Goal: Find specific page/section: Find specific page/section

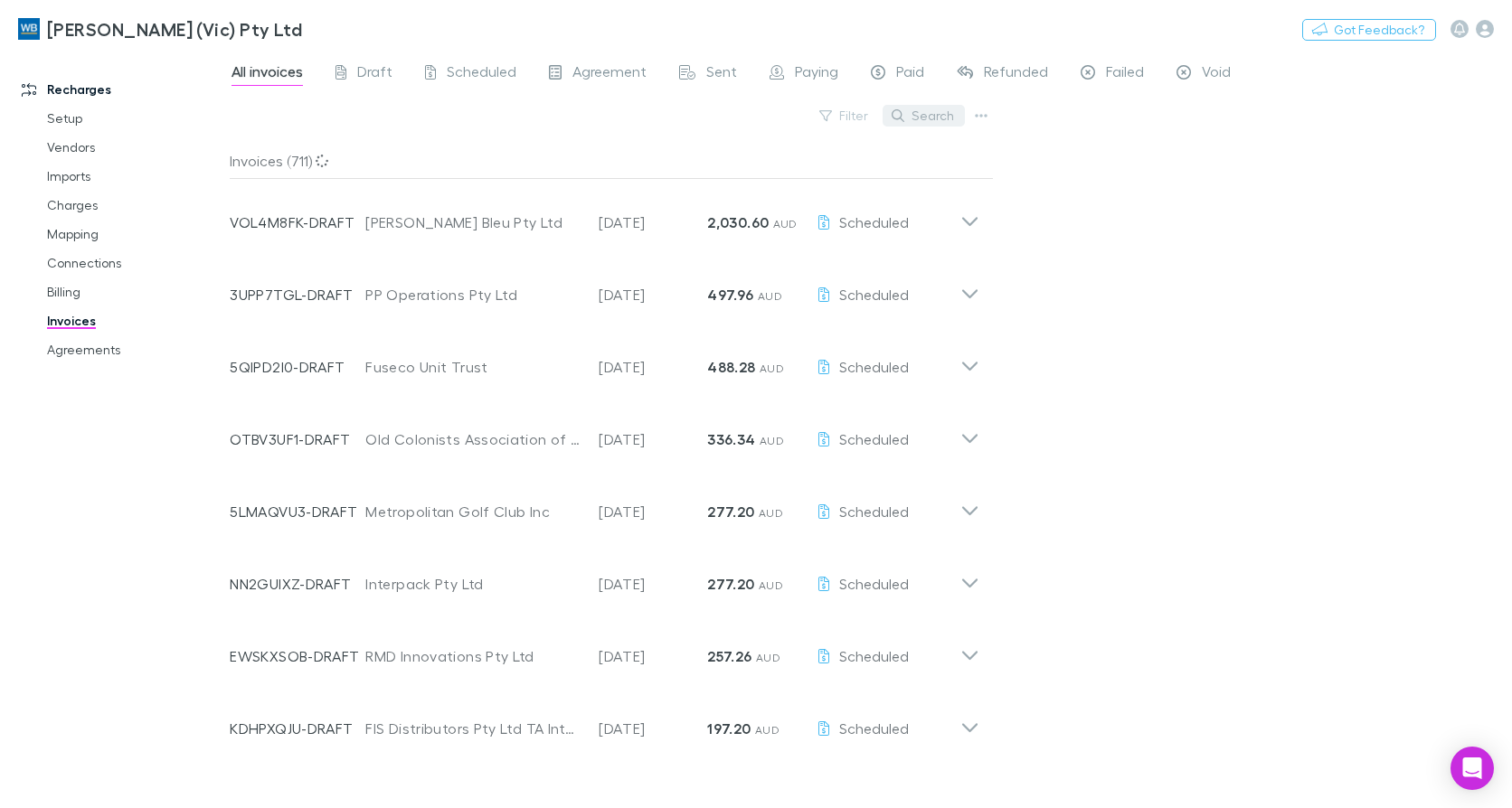
click at [942, 110] on button "Search" at bounding box center [923, 115] width 82 height 21
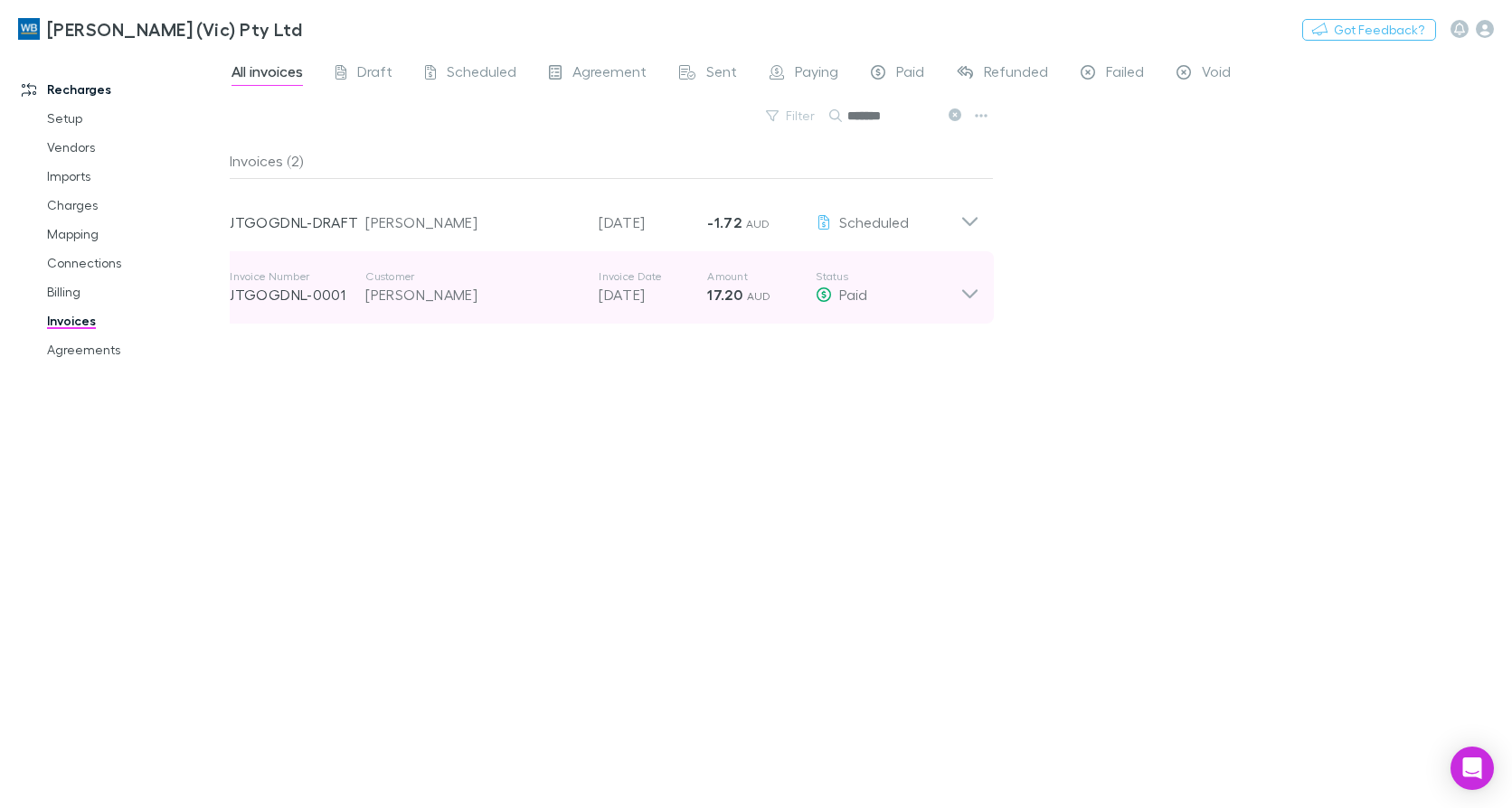
click at [976, 291] on icon at bounding box center [970, 293] width 16 height 9
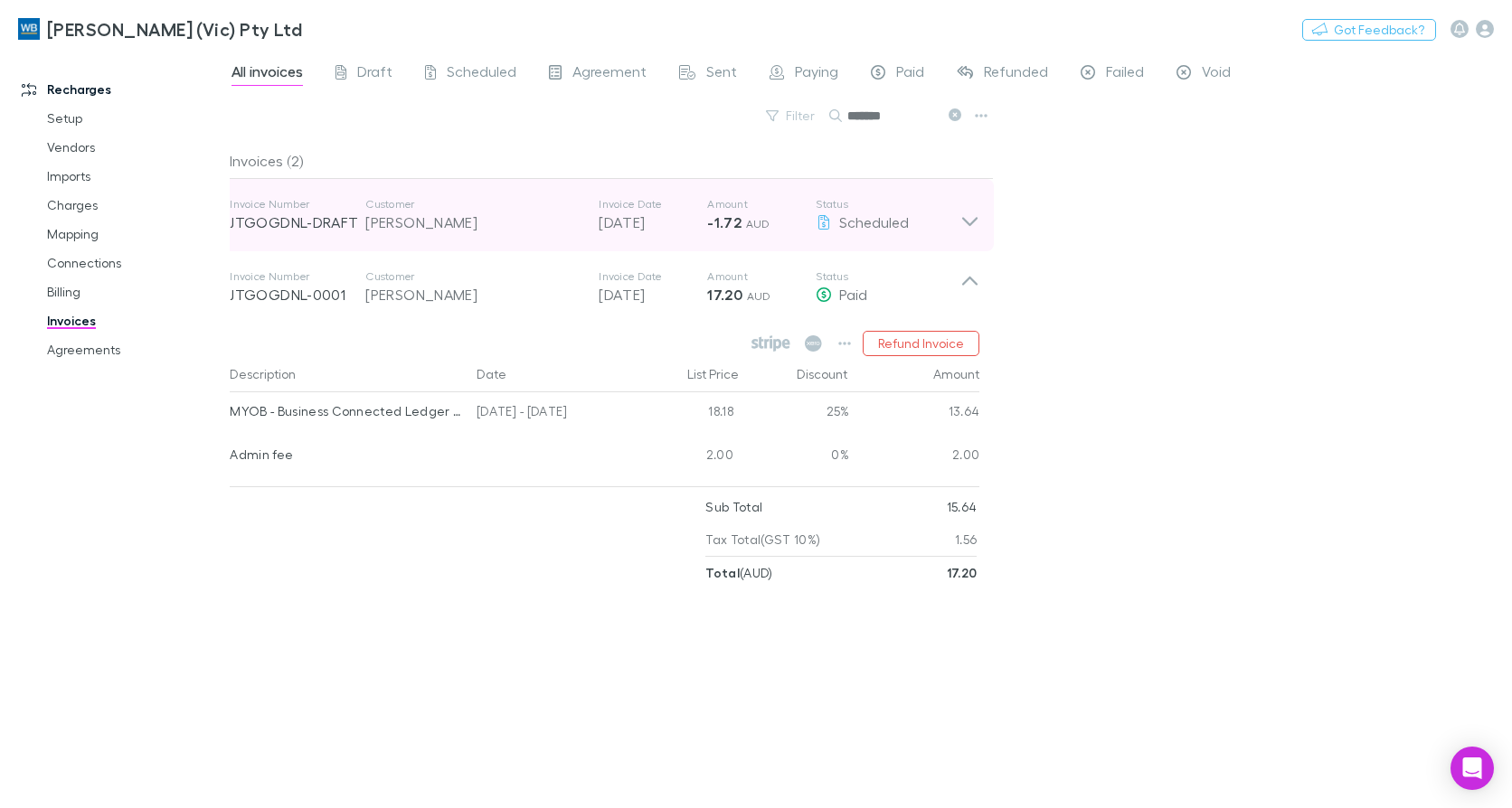
click at [967, 225] on icon at bounding box center [970, 214] width 19 height 36
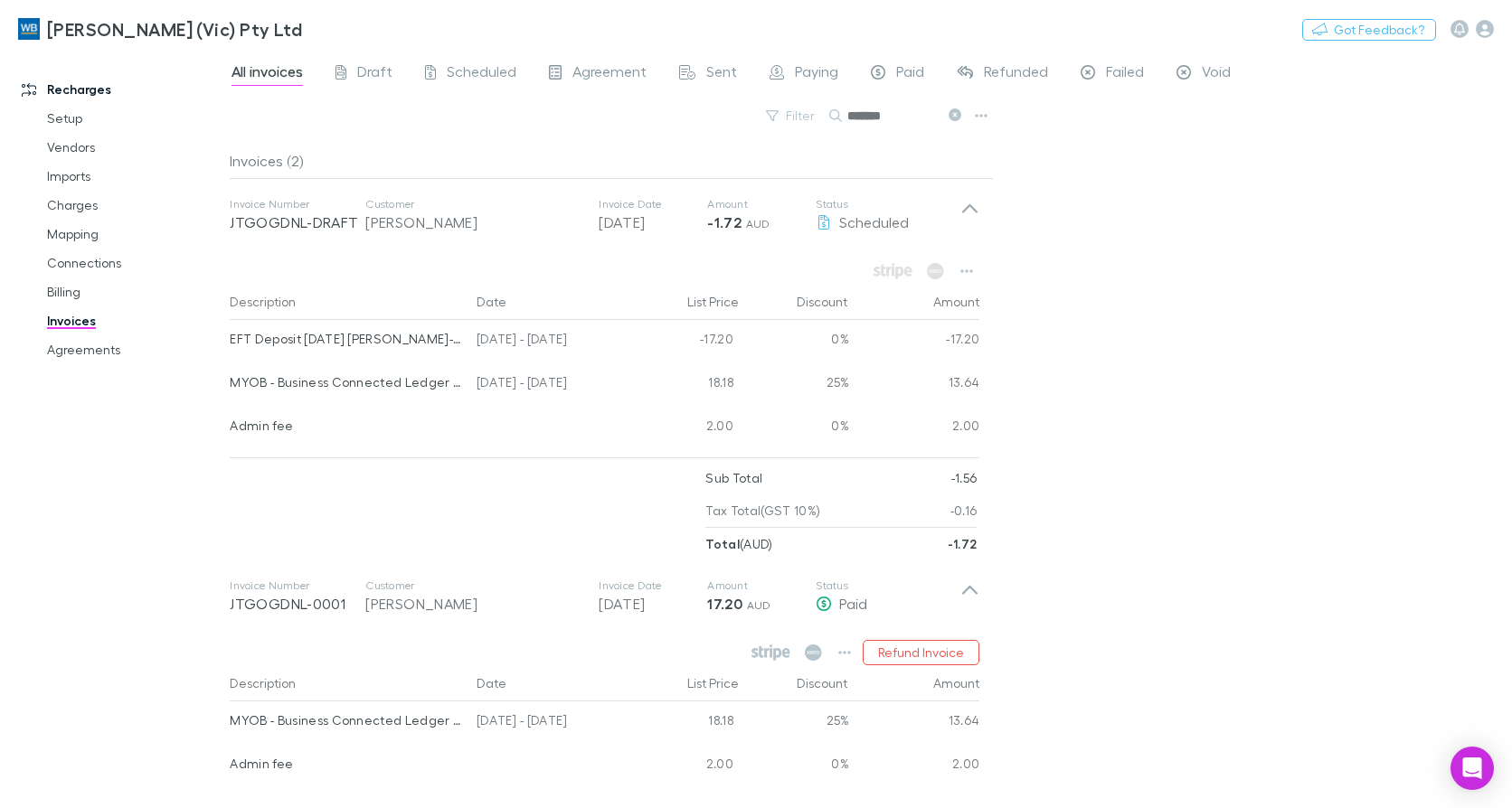
drag, startPoint x: 915, startPoint y: 114, endPoint x: 621, endPoint y: 96, distance: 294.6
click at [621, 96] on div "All invoices Draft Scheduled Agreement Sent Paying Paid Refunded Failed Void Fi…" at bounding box center [871, 429] width 1282 height 758
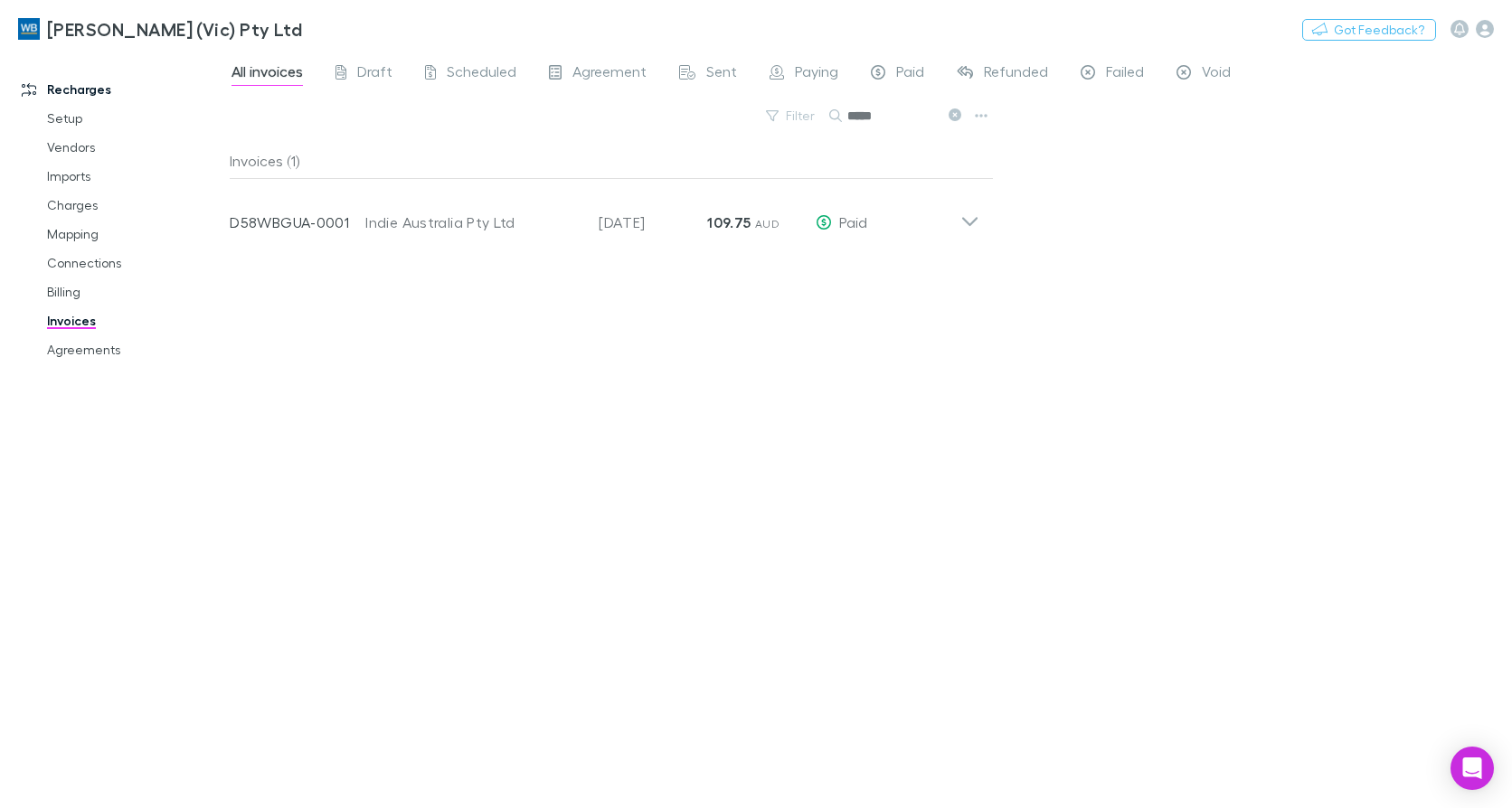
type input "*****"
